Goal: Task Accomplishment & Management: Manage account settings

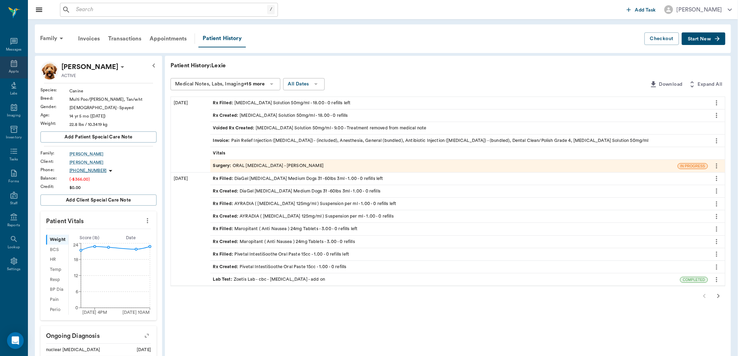
click at [15, 64] on icon at bounding box center [14, 63] width 8 height 8
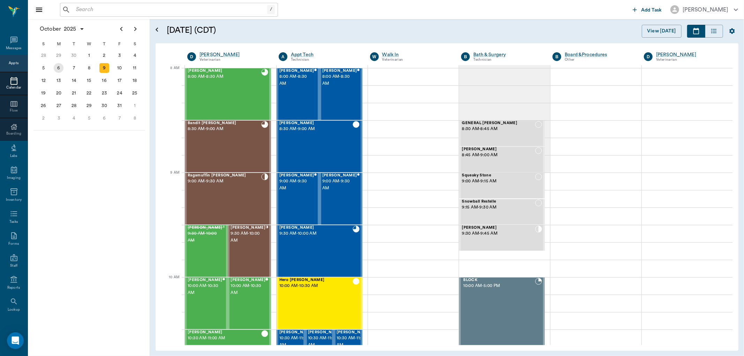
click at [60, 68] on div "6" at bounding box center [59, 68] width 10 height 10
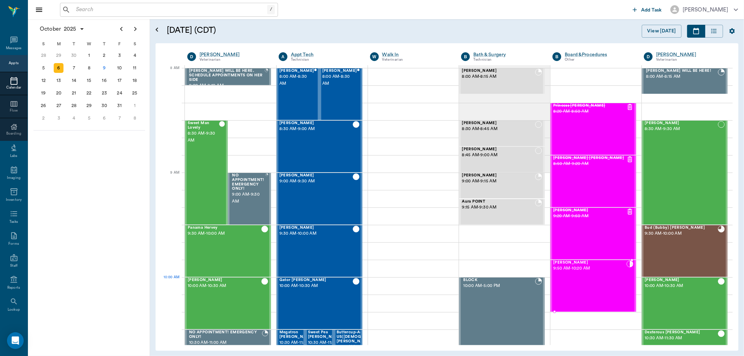
click at [594, 290] on div "J.D. Flanagan 9:50 AM - 10:20 AM" at bounding box center [590, 286] width 73 height 51
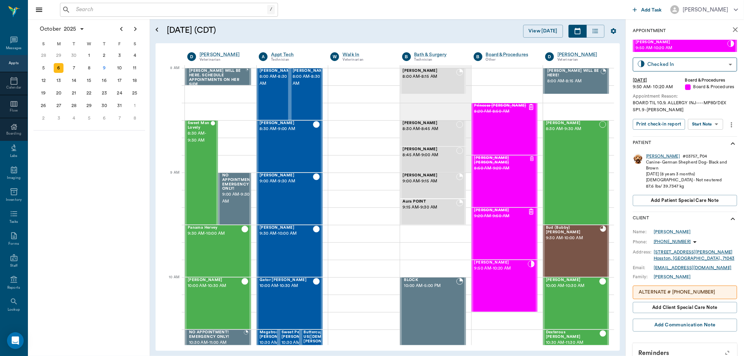
click at [651, 157] on div "J.D." at bounding box center [663, 157] width 34 height 6
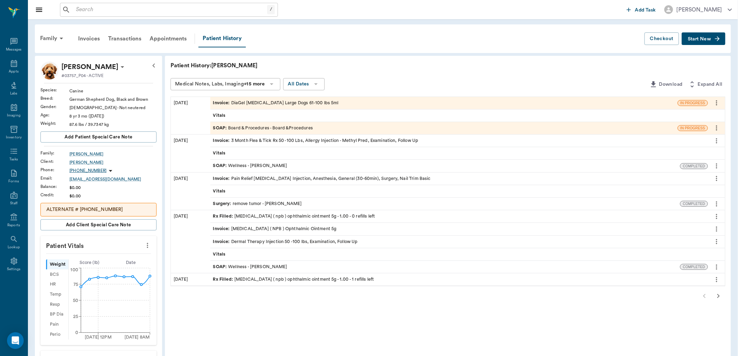
click at [233, 265] on div "SOAP : Wellness - Dr. Bert Ellsworth" at bounding box center [250, 267] width 74 height 7
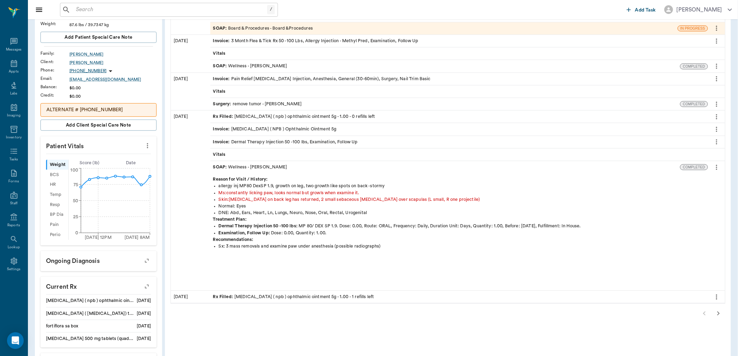
scroll to position [116, 0]
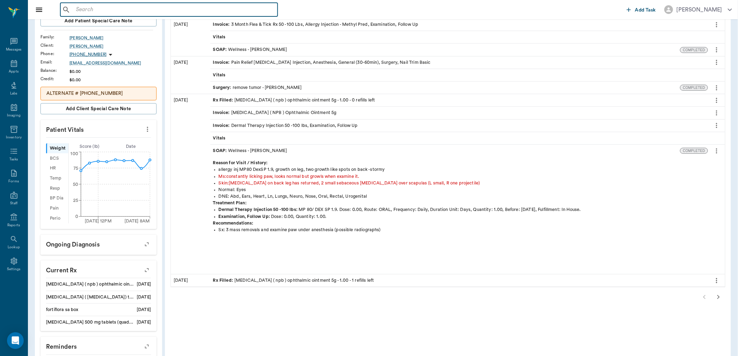
click at [76, 11] on input "text" at bounding box center [174, 10] width 202 height 10
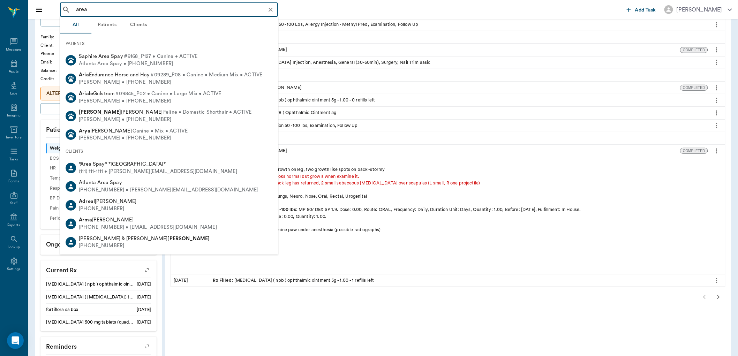
click at [99, 163] on span "*Area Spay* *Atlanta*" at bounding box center [122, 164] width 87 height 5
type input "area"
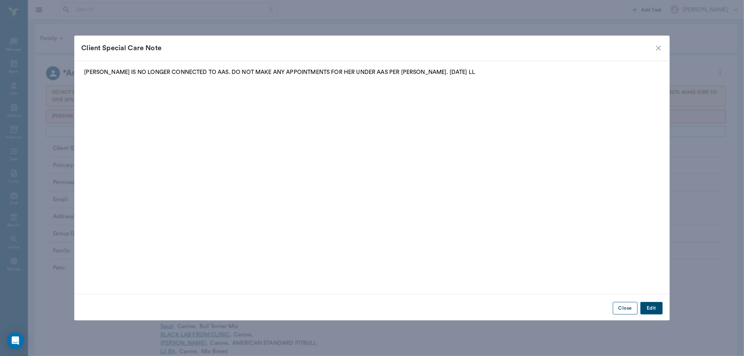
click at [629, 304] on button "Close" at bounding box center [625, 308] width 25 height 13
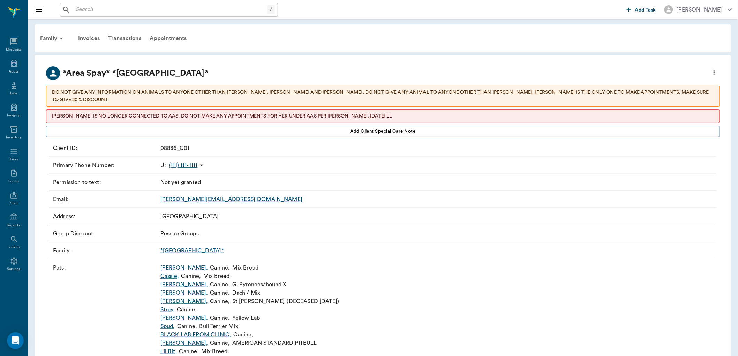
click at [176, 248] on link "*Atlanta*" at bounding box center [193, 251] width 64 height 6
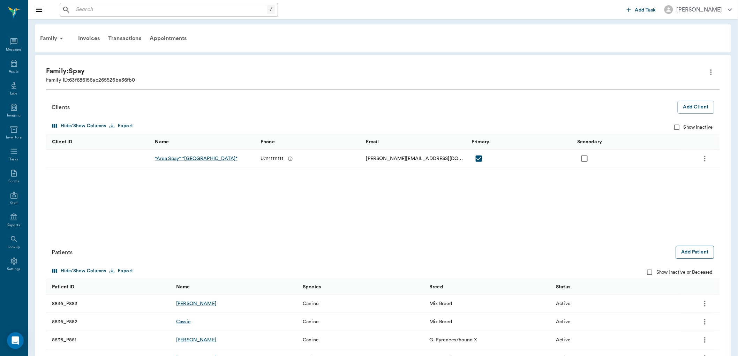
click at [692, 252] on button "Add Patient" at bounding box center [695, 252] width 38 height 13
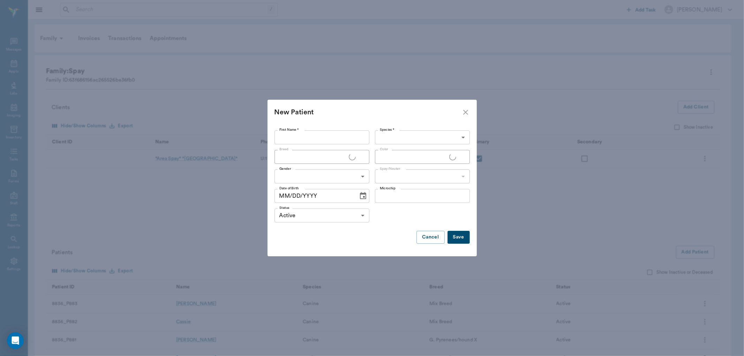
click at [292, 139] on input "First Name *" at bounding box center [322, 138] width 95 height 14
click at [290, 139] on input "First Name *" at bounding box center [322, 138] width 95 height 14
type input "Casey Anthony"
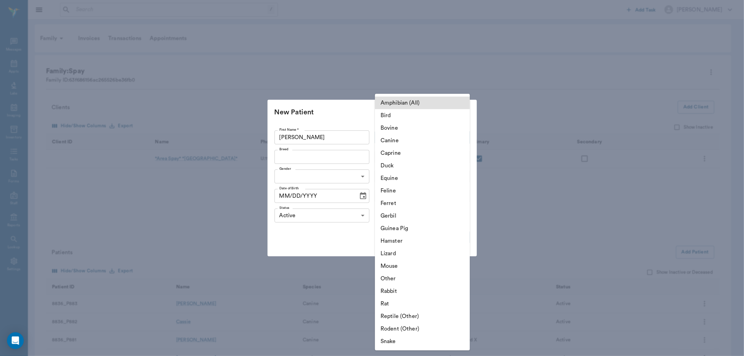
click at [389, 142] on li "Canine" at bounding box center [422, 140] width 95 height 13
type input "Canine"
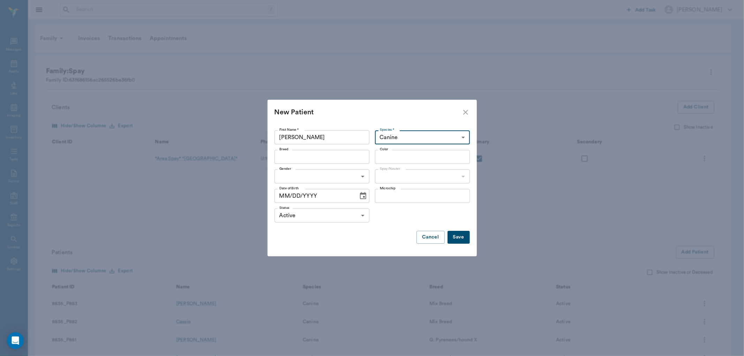
click at [301, 159] on input "Breed" at bounding box center [316, 157] width 79 height 10
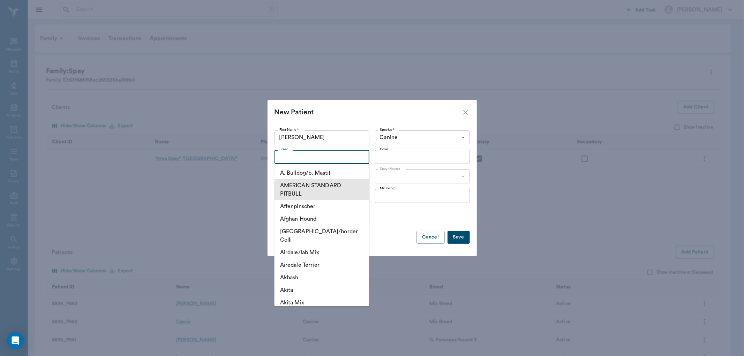
type input "f"
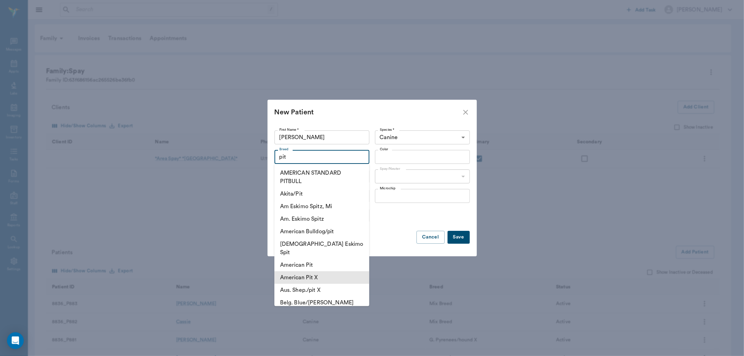
click at [316, 272] on li "American Pit X" at bounding box center [322, 278] width 95 height 13
type input "American Pit X"
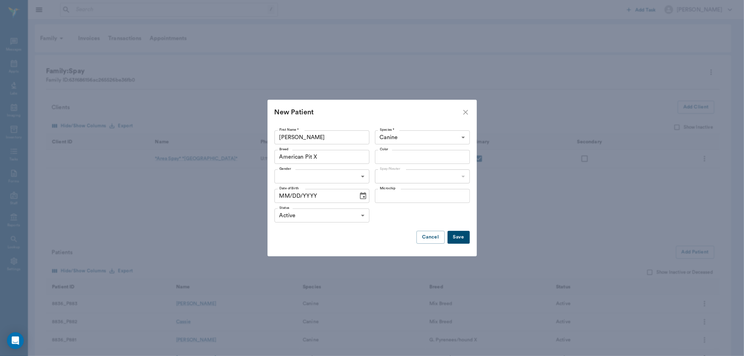
click at [394, 161] on input "Color" at bounding box center [416, 157] width 79 height 10
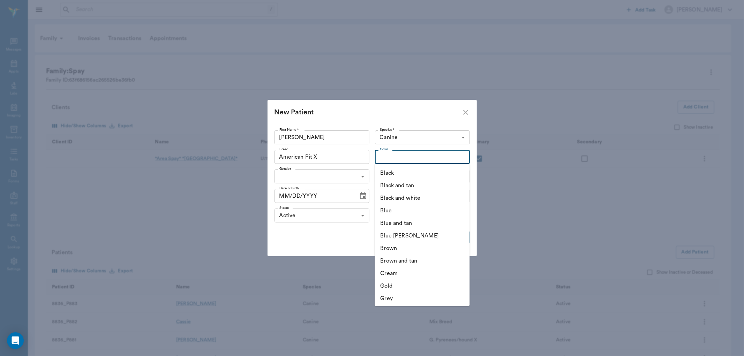
click at [411, 259] on li "Brown and tan" at bounding box center [422, 261] width 95 height 13
click at [394, 161] on input "Brown and tan" at bounding box center [412, 157] width 70 height 10
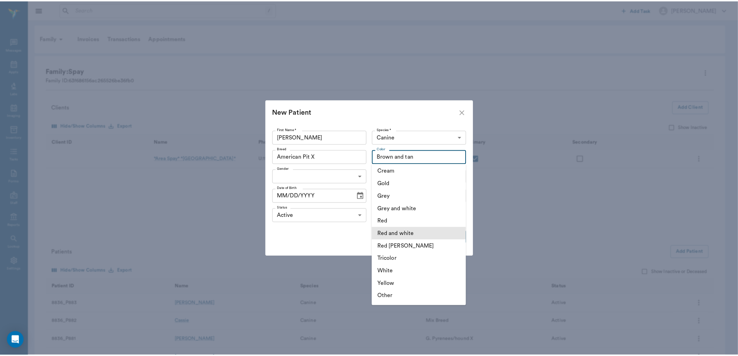
scroll to position [116, 0]
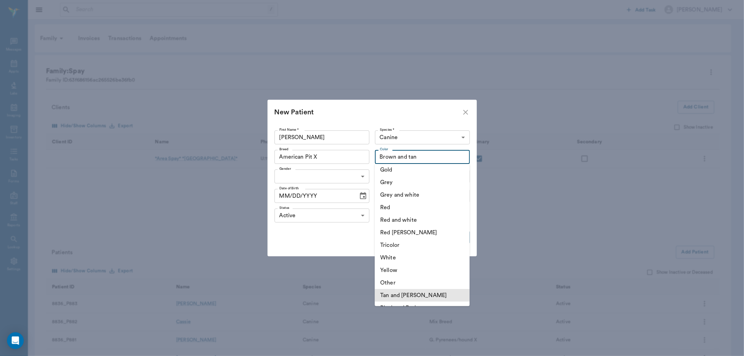
click at [402, 296] on li "Tan and White" at bounding box center [422, 295] width 95 height 13
type input "Tan and White"
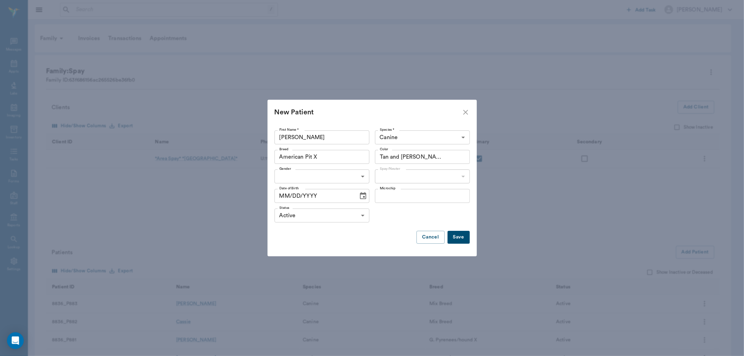
click at [303, 203] on li "Female" at bounding box center [322, 205] width 95 height 13
type input "FEMALE"
click at [399, 205] on li "Not spayed" at bounding box center [422, 205] width 95 height 13
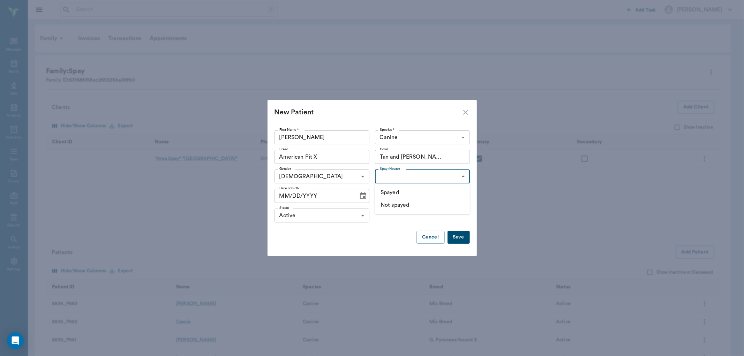
type input "false"
click at [461, 238] on button "Save" at bounding box center [459, 237] width 22 height 13
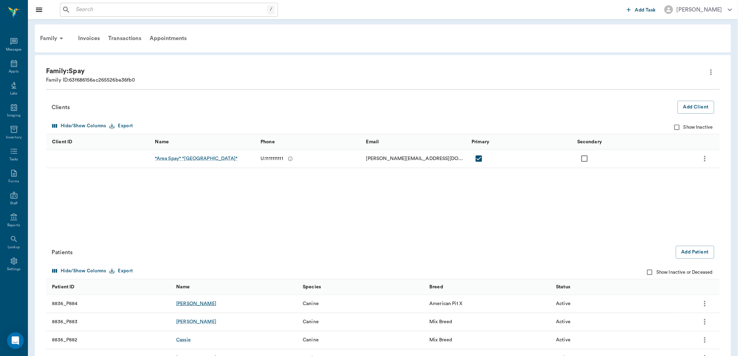
click at [190, 302] on div "Casey Anthony" at bounding box center [196, 303] width 40 height 7
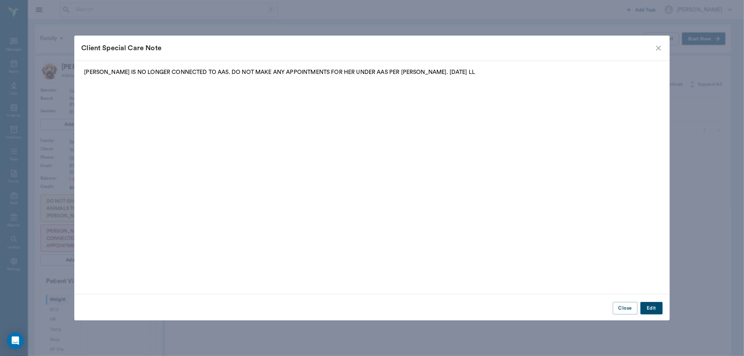
click at [658, 47] on icon "close" at bounding box center [658, 48] width 5 height 5
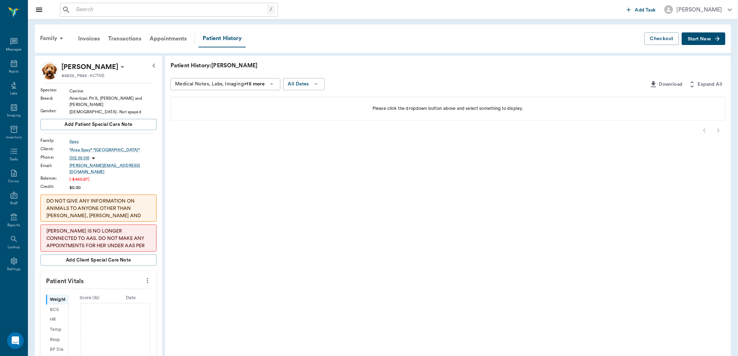
click at [695, 39] on span "Start New" at bounding box center [699, 39] width 23 height 0
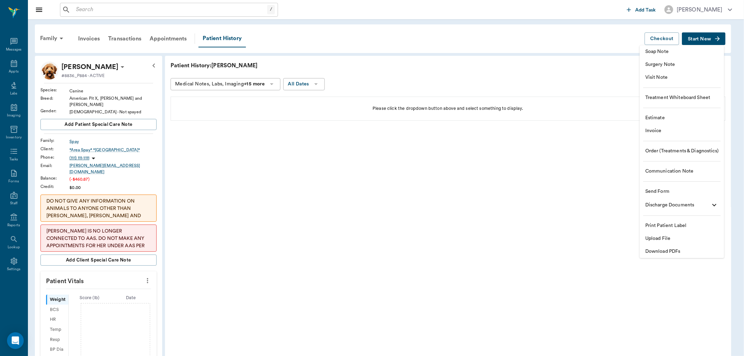
click at [669, 130] on span "Invoice" at bounding box center [682, 130] width 73 height 7
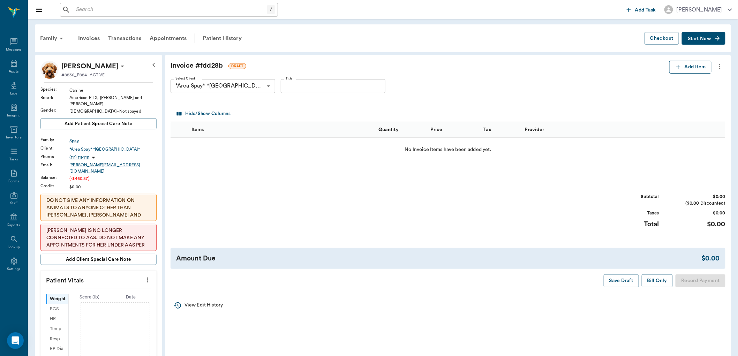
click at [679, 67] on icon "button" at bounding box center [678, 67] width 7 height 7
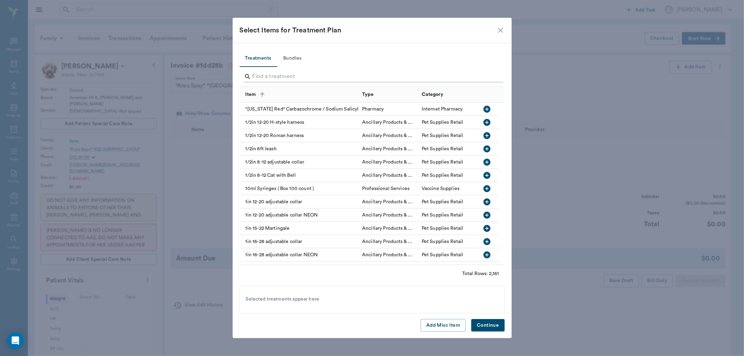
click at [268, 79] on input "Search" at bounding box center [373, 76] width 240 height 11
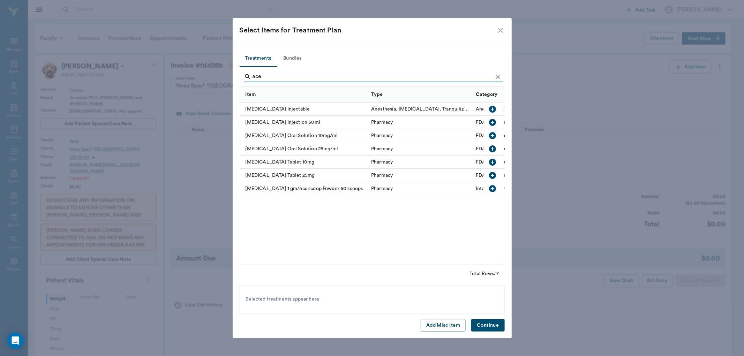
type input "ace"
drag, startPoint x: 492, startPoint y: 174, endPoint x: 495, endPoint y: 240, distance: 66.4
click at [492, 174] on icon "button" at bounding box center [493, 175] width 7 height 7
click at [488, 323] on button "Continue" at bounding box center [487, 325] width 33 height 13
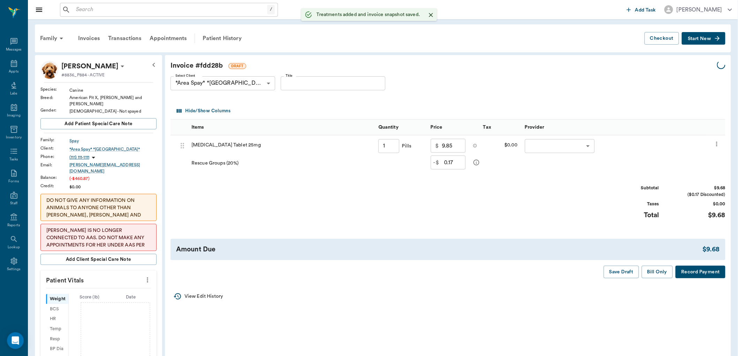
click at [548, 148] on body "/ ​ Add Task Dr. Bert Ellsworth Nectar Messages Appts Labs Imaging Inventory Ta…" at bounding box center [369, 261] width 738 height 522
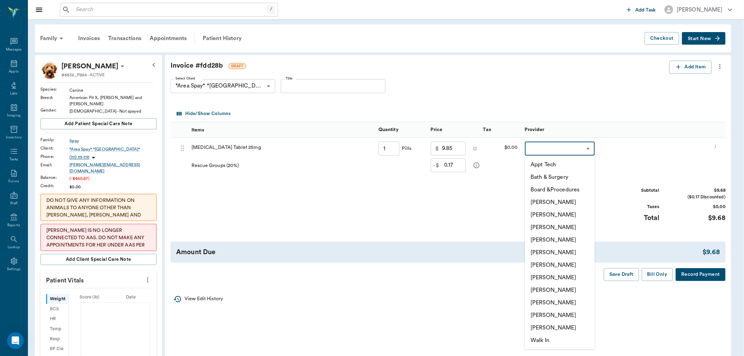
type input "1.00"
click at [547, 302] on li "Lisa Taylor" at bounding box center [560, 303] width 70 height 13
type input "none-63ec2ede52e12b0ba117d0d7"
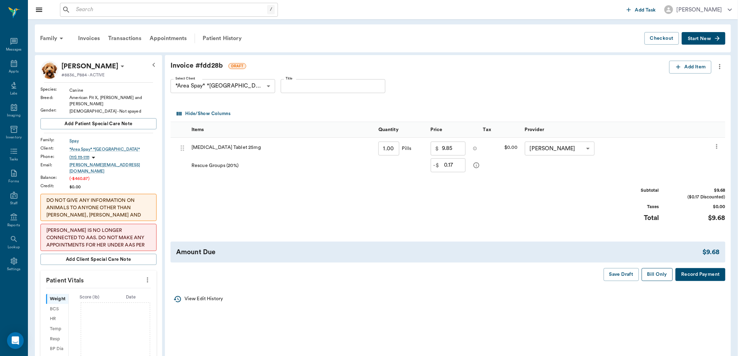
click at [662, 274] on button "Bill Only" at bounding box center [657, 274] width 31 height 13
click at [84, 13] on input "text" at bounding box center [174, 10] width 202 height 10
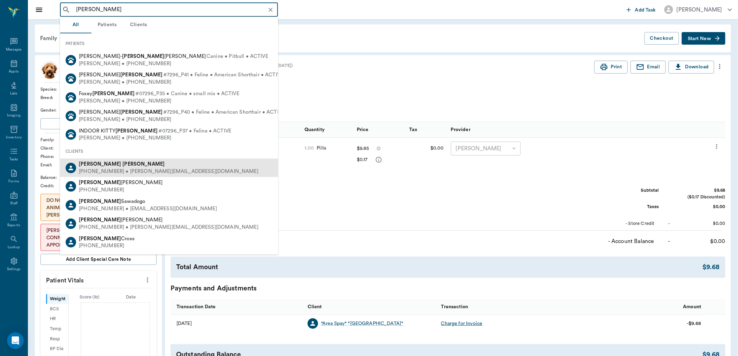
click at [113, 168] on div "(469) 241-0000 • MICHELE@2mtexas.com" at bounding box center [169, 171] width 180 height 7
type input "michele ciom"
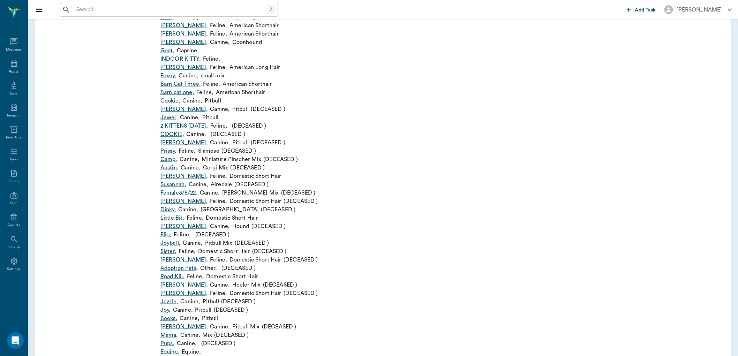
scroll to position [229, 0]
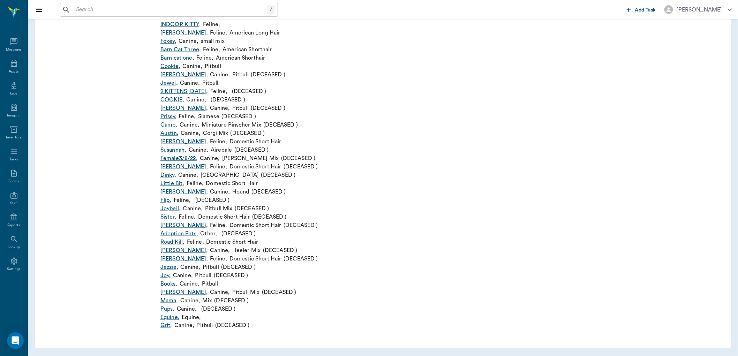
click at [171, 283] on link "Books ," at bounding box center [169, 284] width 17 height 8
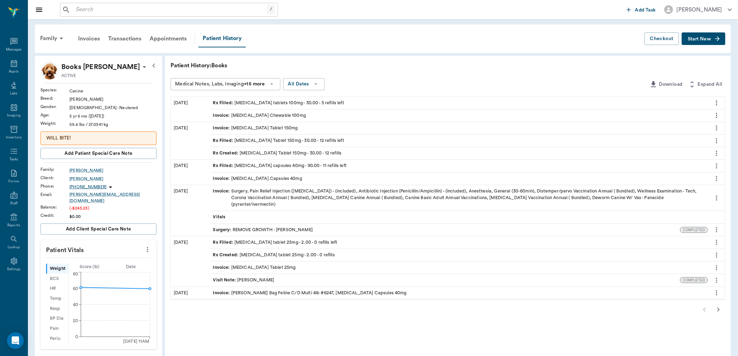
click at [252, 140] on div "Rx Filled : Trazodone Tablet 150mg - 30.00 - 12 refills left" at bounding box center [278, 141] width 131 height 7
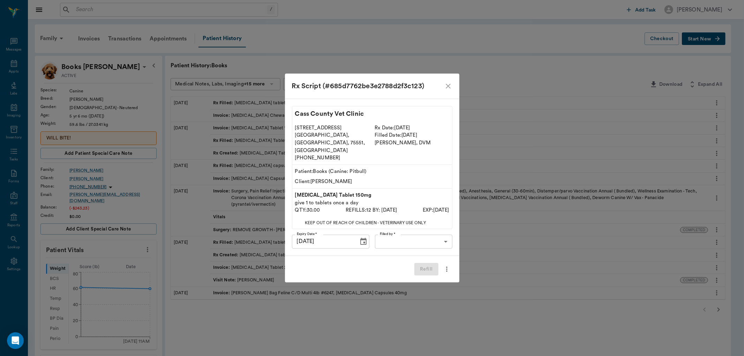
click at [408, 236] on body "/ ​ Add Task Dr. Bert Ellsworth Nectar Messages Appts Labs Imaging Inventory Ta…" at bounding box center [372, 296] width 744 height 592
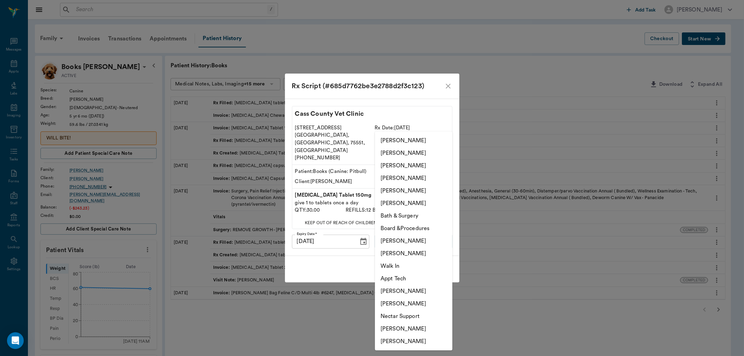
click at [402, 240] on li "Lisa Taylor" at bounding box center [413, 241] width 77 height 13
type input "63ec2ede52e12b0ba117d0d7"
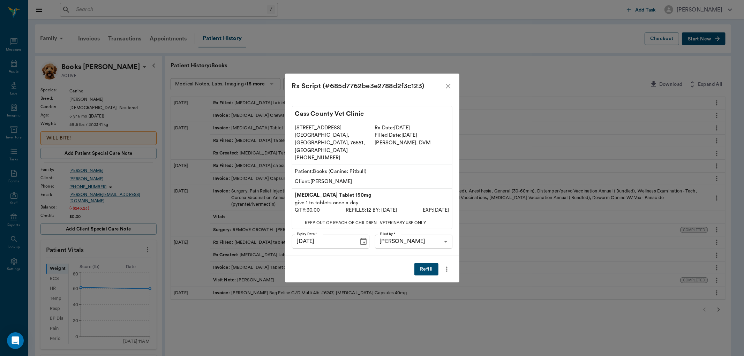
click at [427, 263] on button "Refill" at bounding box center [427, 269] width 24 height 13
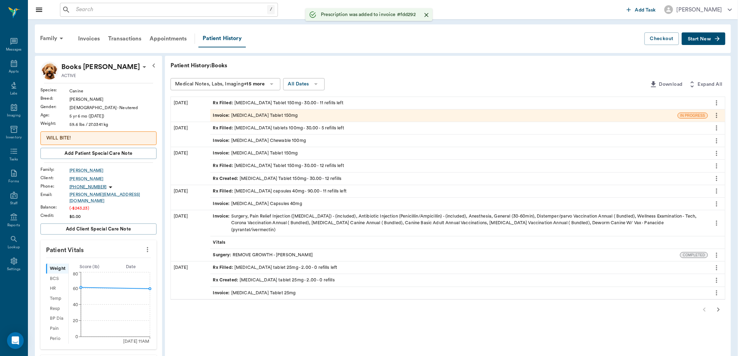
click at [222, 115] on span "Invoice :" at bounding box center [222, 115] width 18 height 7
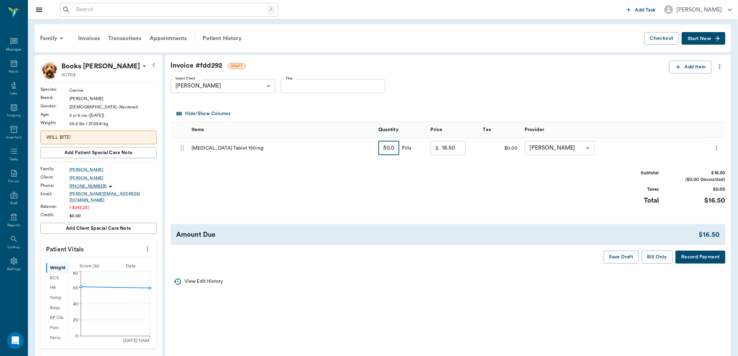
click at [389, 152] on input "30.00" at bounding box center [389, 148] width 21 height 14
type input "9"
type input "11.25"
type input "90"
type input "31.50"
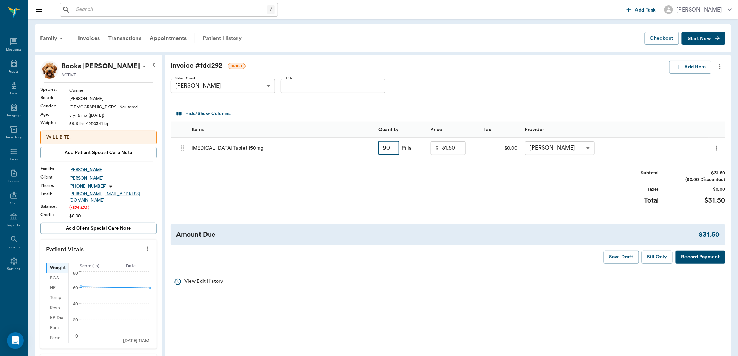
type input "90.00"
click at [216, 37] on div "Patient History" at bounding box center [222, 38] width 47 height 17
click at [625, 256] on button "Save Draft" at bounding box center [621, 257] width 35 height 13
click at [215, 38] on div "Patient History" at bounding box center [222, 38] width 47 height 17
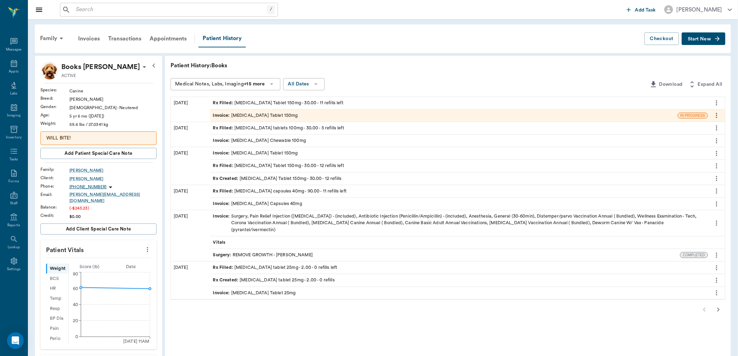
click at [246, 190] on div "Rx Filled : fluoxetine capsules 40mg - 90.00 - 11 refills left" at bounding box center [280, 191] width 134 height 7
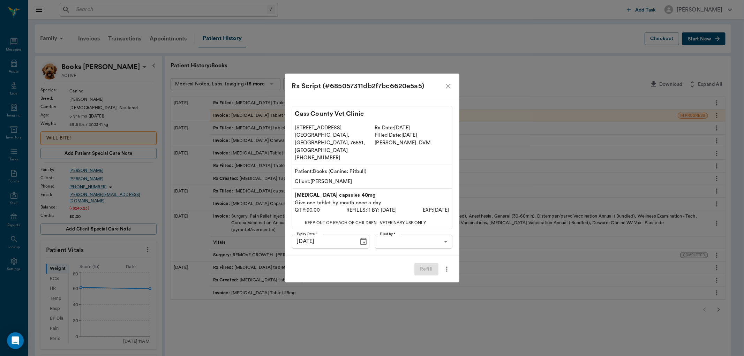
click at [390, 236] on body "/ ​ Add Task Dr. Bert Ellsworth Nectar Messages Appts Labs Imaging Inventory Ta…" at bounding box center [372, 296] width 744 height 592
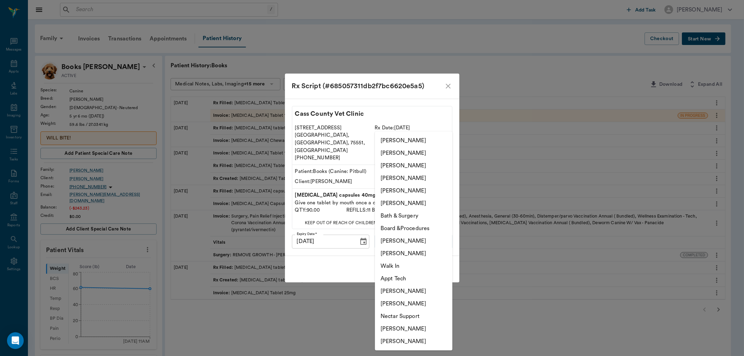
click at [393, 242] on li "Lisa Taylor" at bounding box center [413, 241] width 77 height 13
type input "63ec2ede52e12b0ba117d0d7"
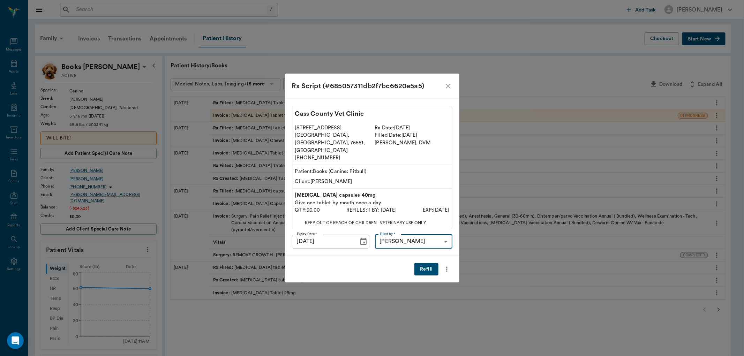
click at [430, 263] on button "Refill" at bounding box center [427, 269] width 24 height 13
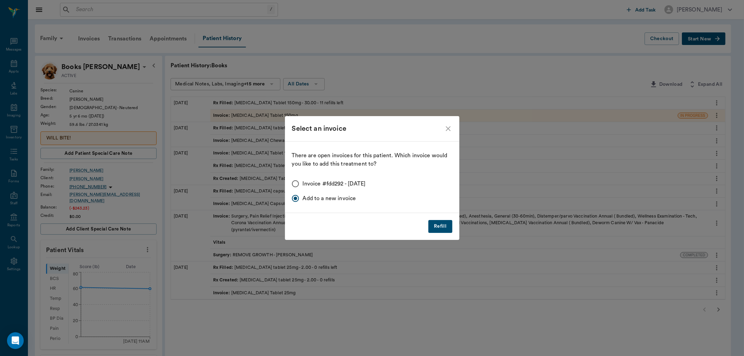
click at [296, 184] on input "Invoice #fdd292 - 10/09/2025" at bounding box center [295, 184] width 15 height 15
radio input "true"
click at [444, 227] on button "Refill" at bounding box center [441, 226] width 24 height 13
